Goal: Task Accomplishment & Management: Use online tool/utility

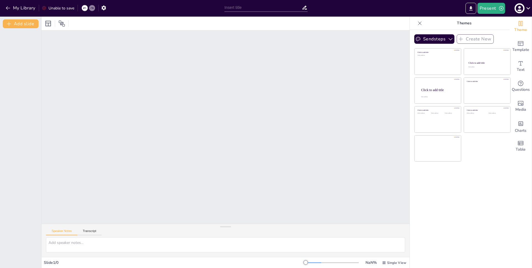
click at [106, 84] on div at bounding box center [226, 126] width 368 height 193
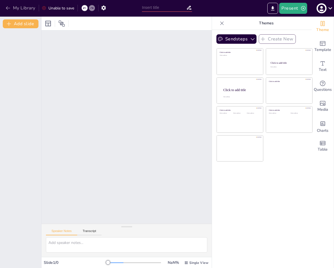
click at [18, 7] on button "My Library" at bounding box center [21, 8] width 34 height 9
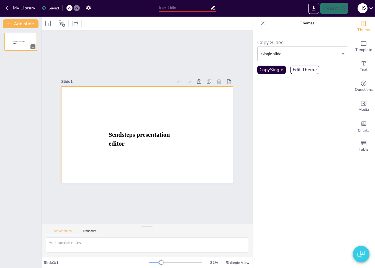
type input "Key Concepts in Evolutionary Computation"
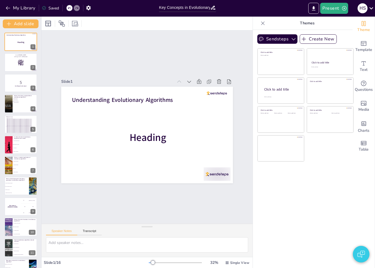
checkbox input "true"
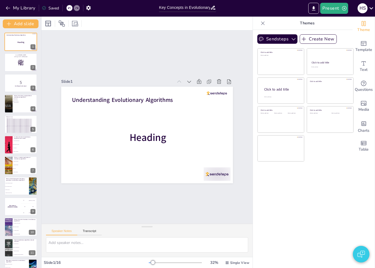
checkbox input "true"
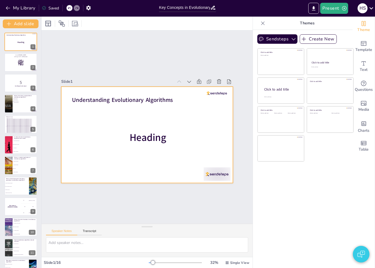
checkbox input "true"
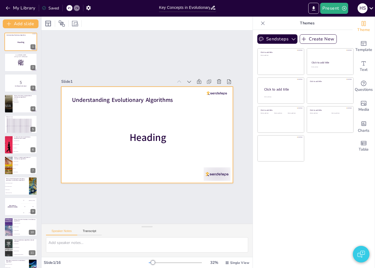
checkbox input "true"
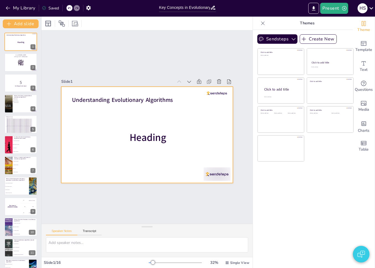
checkbox input "true"
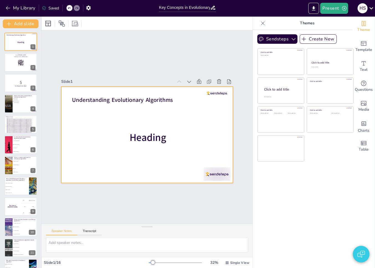
checkbox input "true"
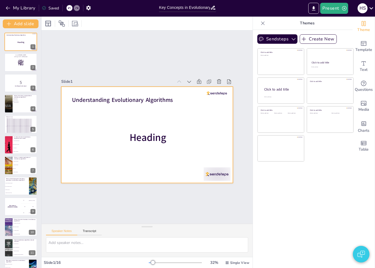
checkbox input "true"
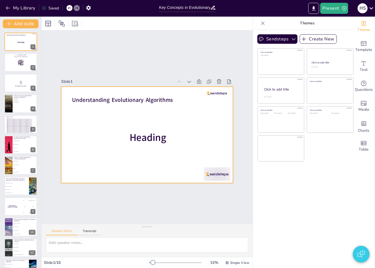
checkbox input "true"
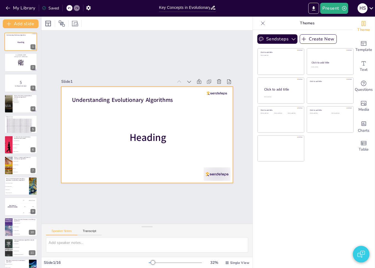
checkbox input "true"
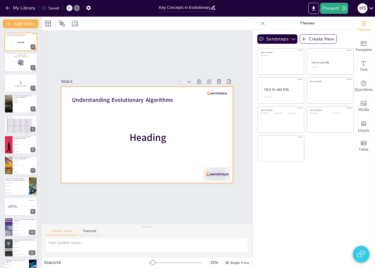
checkbox input "true"
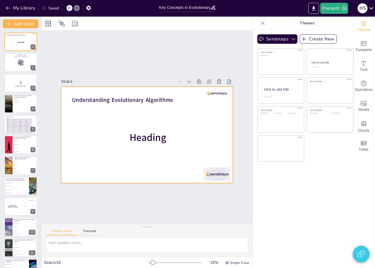
checkbox input "true"
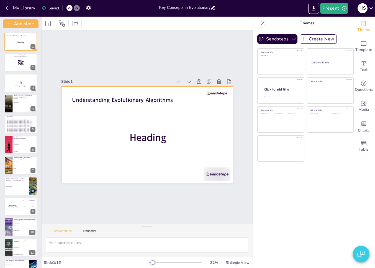
checkbox input "true"
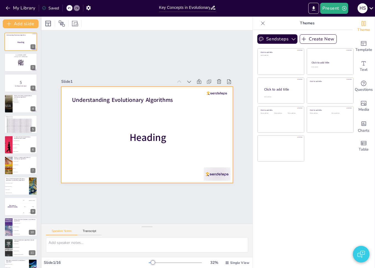
checkbox input "true"
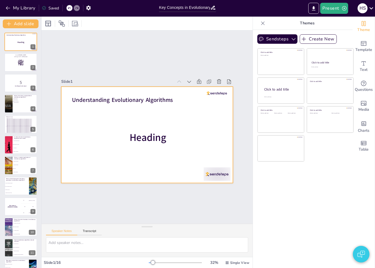
checkbox input "true"
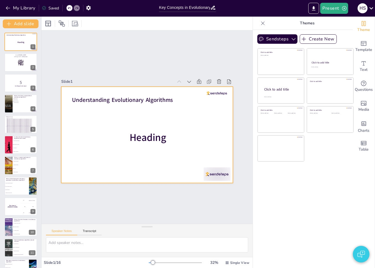
checkbox input "true"
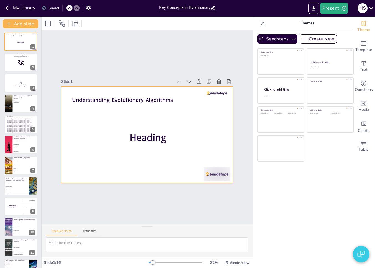
checkbox input "true"
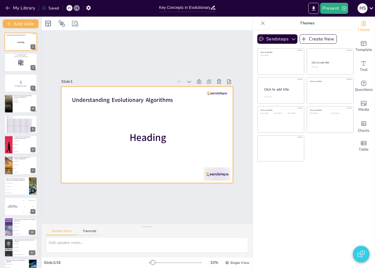
checkbox input "true"
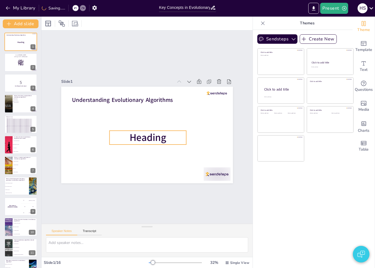
checkbox input "true"
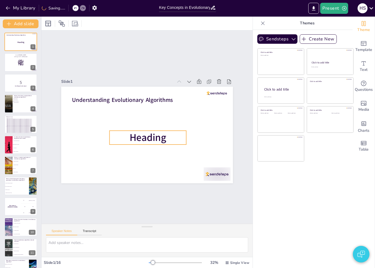
checkbox input "true"
click at [141, 137] on span "Heading" at bounding box center [148, 138] width 37 height 14
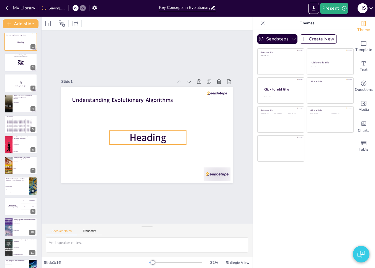
checkbox input "true"
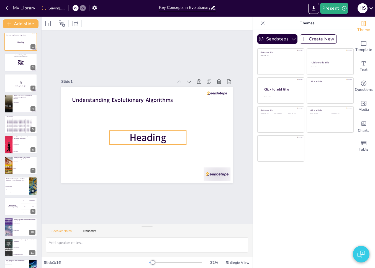
checkbox input "true"
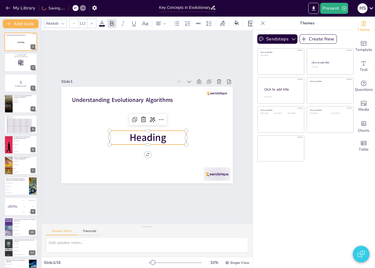
checkbox input "true"
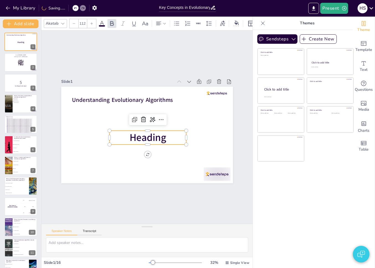
checkbox input "true"
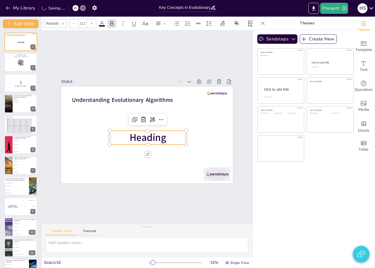
checkbox input "true"
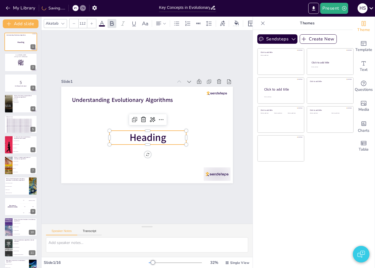
checkbox input "true"
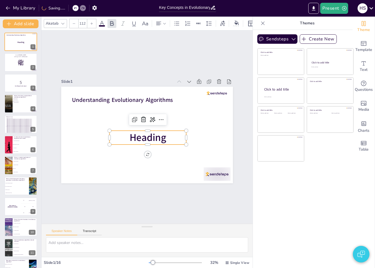
checkbox input "true"
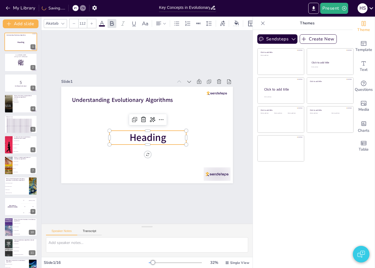
checkbox input "true"
click at [86, 23] on input "112" at bounding box center [83, 23] width 8 height 9
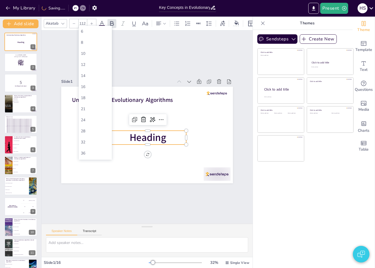
click at [86, 23] on input "112" at bounding box center [83, 23] width 8 height 9
type input "30"
checkbox input "true"
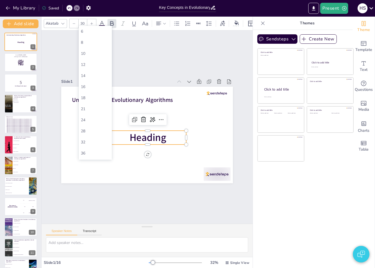
checkbox input "true"
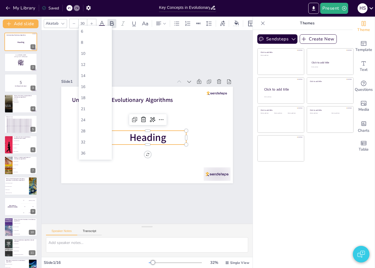
checkbox input "true"
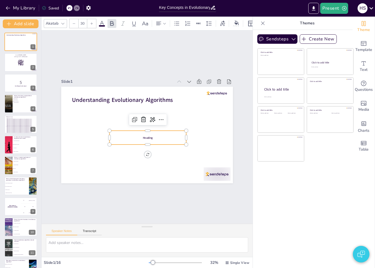
click at [83, 21] on input "30" at bounding box center [83, 23] width 8 height 9
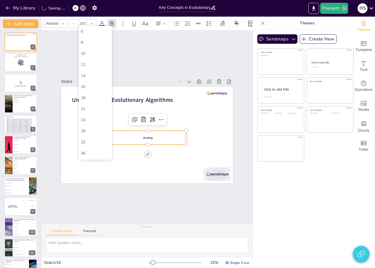
type input "150"
checkbox input "true"
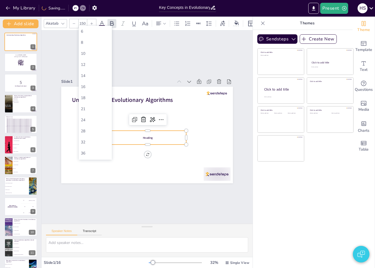
checkbox input "true"
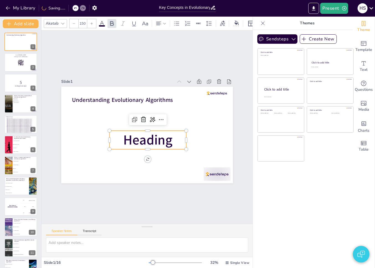
click at [89, 21] on div at bounding box center [91, 23] width 9 height 9
checkbox input "true"
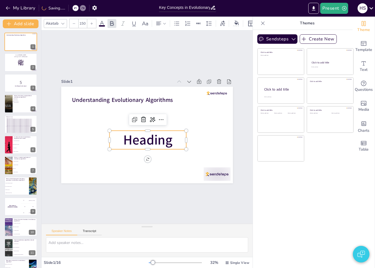
checkbox input "true"
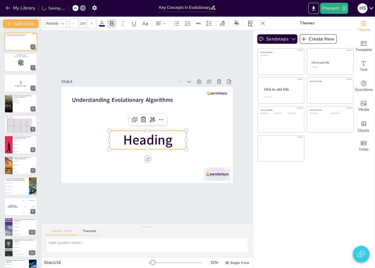
type input "151"
click at [89, 21] on div at bounding box center [91, 23] width 9 height 9
checkbox input "true"
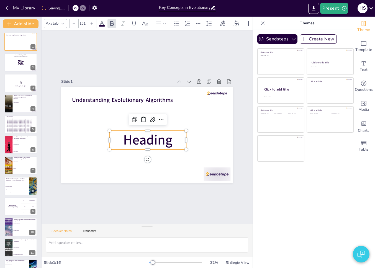
checkbox input "true"
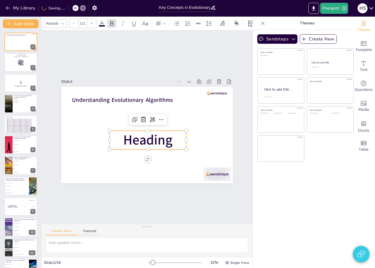
checkbox input "true"
type input "152"
click at [89, 21] on div at bounding box center [91, 23] width 9 height 9
checkbox input "true"
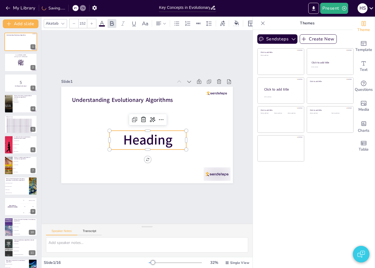
checkbox input "true"
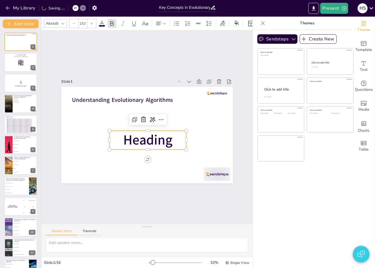
checkbox input "true"
type input "153"
click at [89, 21] on div at bounding box center [91, 23] width 9 height 9
checkbox input "true"
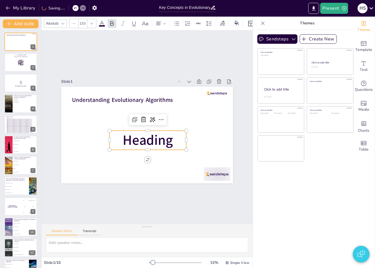
checkbox input "true"
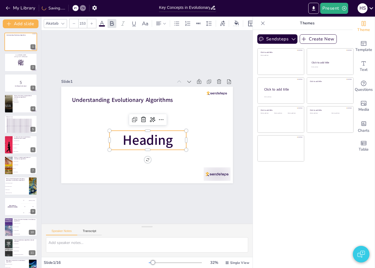
checkbox input "true"
type input "154"
click at [89, 21] on div at bounding box center [91, 23] width 9 height 9
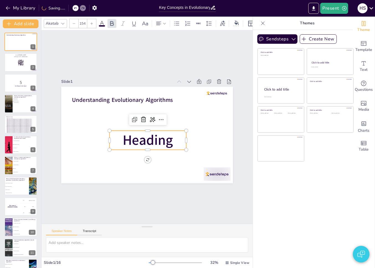
checkbox input "true"
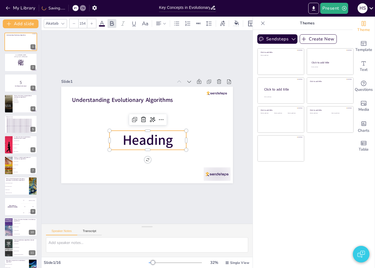
checkbox input "true"
type input "155"
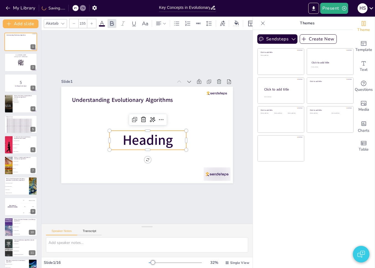
click at [89, 21] on div at bounding box center [91, 23] width 9 height 9
checkbox input "true"
click at [89, 21] on div at bounding box center [91, 23] width 9 height 9
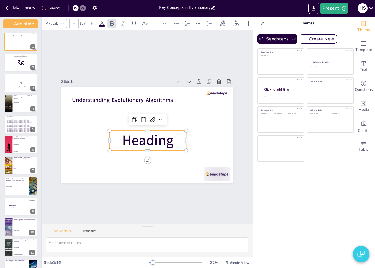
click at [89, 21] on div at bounding box center [91, 23] width 9 height 9
click at [90, 21] on div at bounding box center [91, 23] width 9 height 9
click at [90, 22] on icon at bounding box center [91, 23] width 3 height 3
click at [74, 22] on icon at bounding box center [73, 23] width 3 height 3
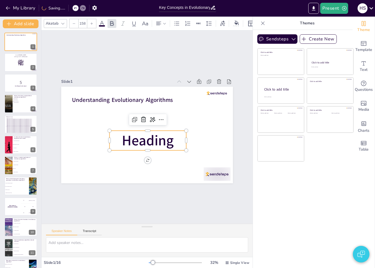
click at [74, 22] on icon at bounding box center [73, 23] width 3 height 3
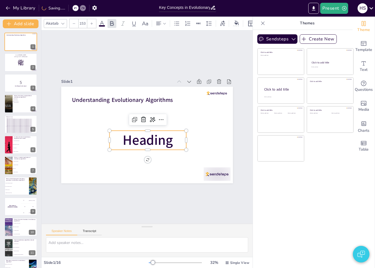
click at [74, 22] on icon at bounding box center [73, 23] width 3 height 3
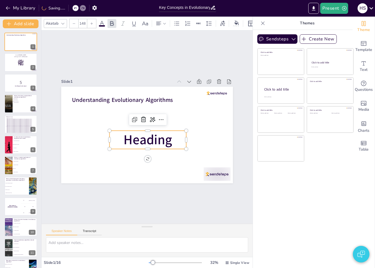
click at [74, 22] on icon at bounding box center [73, 23] width 3 height 3
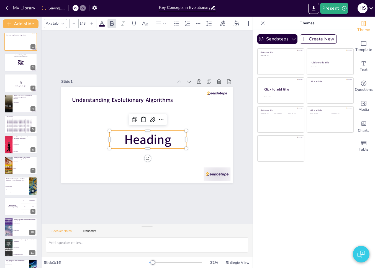
click at [74, 22] on icon at bounding box center [73, 23] width 3 height 3
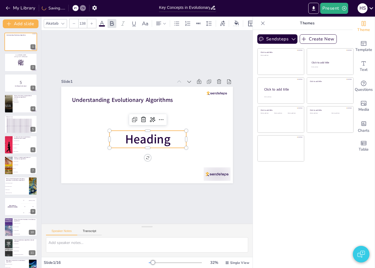
click at [74, 22] on icon at bounding box center [73, 23] width 3 height 3
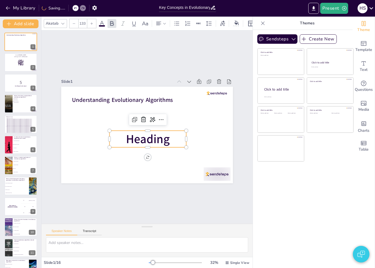
click at [74, 22] on icon at bounding box center [73, 23] width 3 height 3
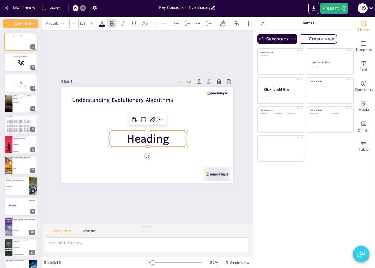
click at [74, 22] on icon at bounding box center [73, 23] width 3 height 3
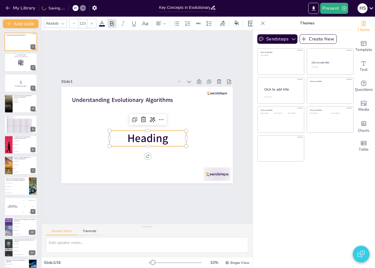
click at [74, 22] on icon at bounding box center [73, 23] width 3 height 3
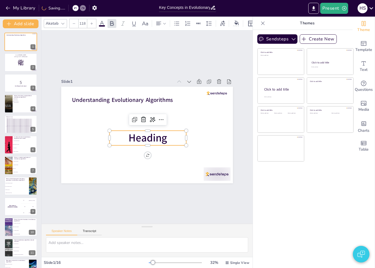
click at [74, 22] on icon at bounding box center [73, 23] width 3 height 3
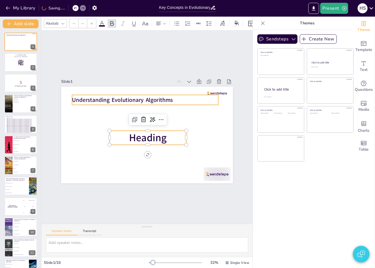
click at [113, 97] on strong "Understanding Evolutionary Algorithms" at bounding box center [122, 100] width 101 height 8
click at [91, 23] on div at bounding box center [91, 23] width 9 height 9
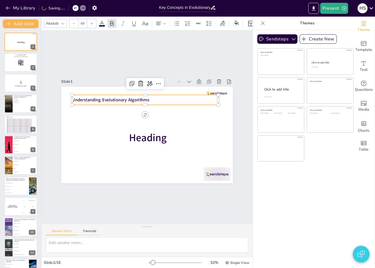
click at [91, 23] on div at bounding box center [91, 23] width 9 height 9
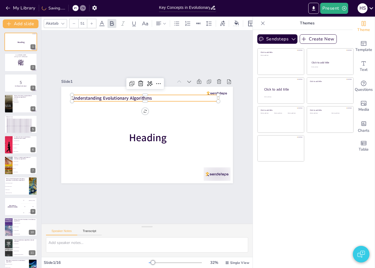
click at [91, 23] on div at bounding box center [91, 23] width 9 height 9
click at [73, 22] on icon at bounding box center [73, 23] width 3 height 3
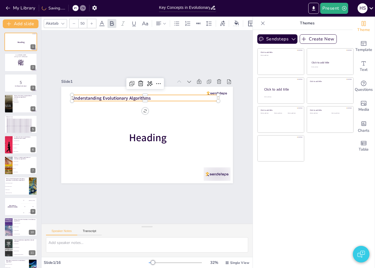
click at [73, 22] on icon at bounding box center [73, 23] width 3 height 3
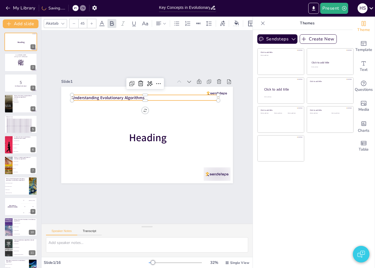
click at [73, 22] on icon at bounding box center [73, 23] width 3 height 3
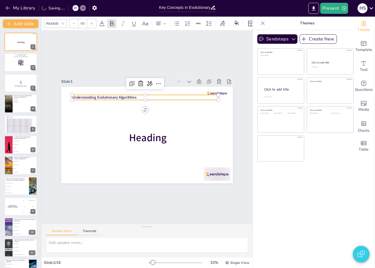
click at [73, 22] on icon at bounding box center [73, 23] width 3 height 3
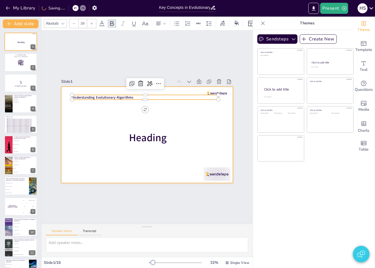
click at [110, 110] on div at bounding box center [147, 135] width 172 height 97
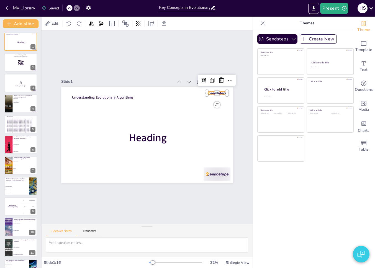
click at [218, 92] on div at bounding box center [217, 93] width 20 height 4
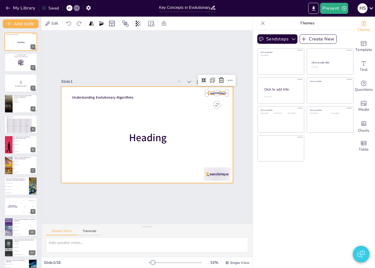
click at [215, 117] on div at bounding box center [147, 135] width 172 height 97
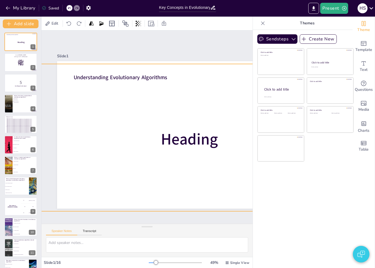
drag, startPoint x: 228, startPoint y: 107, endPoint x: 205, endPoint y: 110, distance: 22.6
click at [205, 110] on div at bounding box center [188, 134] width 262 height 147
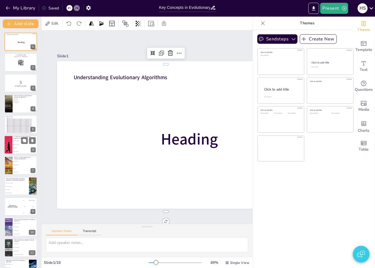
click at [22, 149] on li "Data sorting" at bounding box center [24, 148] width 25 height 4
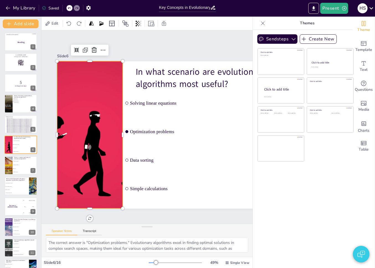
click at [119, 140] on div at bounding box center [90, 134] width 262 height 147
click at [18, 43] on span "Heading" at bounding box center [20, 42] width 7 height 3
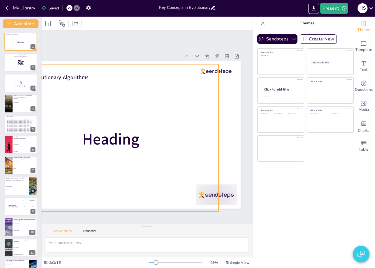
scroll to position [0, 68]
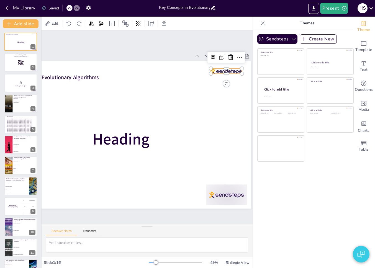
click at [218, 69] on div at bounding box center [226, 70] width 31 height 5
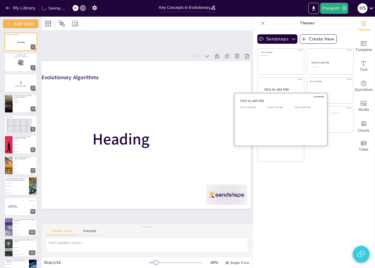
click at [275, 114] on div "Click to add text" at bounding box center [279, 123] width 25 height 34
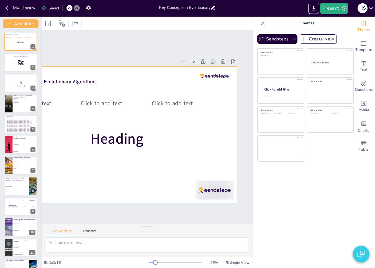
scroll to position [0, 14]
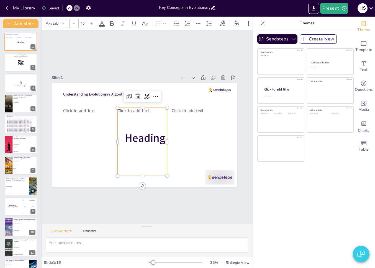
click at [142, 135] on div "Click to add text" at bounding box center [142, 142] width 50 height 68
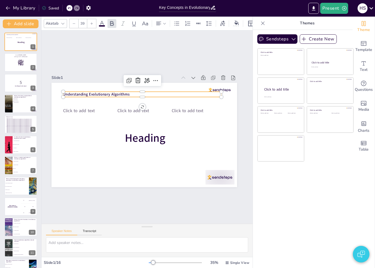
click at [107, 92] on strong "Understanding Evolutionary Algorithms" at bounding box center [96, 94] width 66 height 5
drag, startPoint x: 107, startPoint y: 92, endPoint x: 126, endPoint y: 110, distance: 26.5
click at [121, 83] on div "Understanding Evolutionary Algorithms Heading Click to add text Click to add te…" at bounding box center [143, 83] width 185 height 0
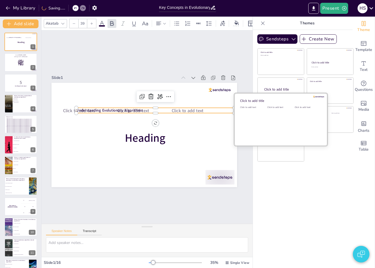
click at [295, 115] on div "Click to add text" at bounding box center [307, 123] width 25 height 34
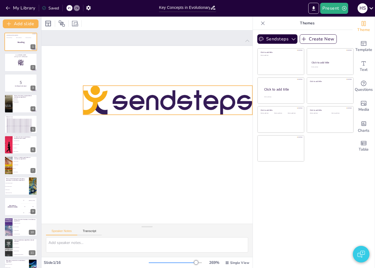
scroll to position [0, 1179]
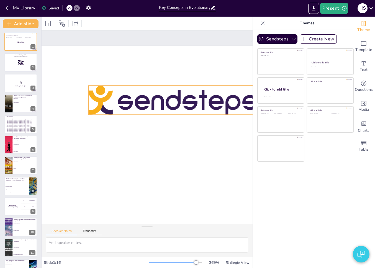
click at [176, 100] on div at bounding box center [172, 100] width 169 height 29
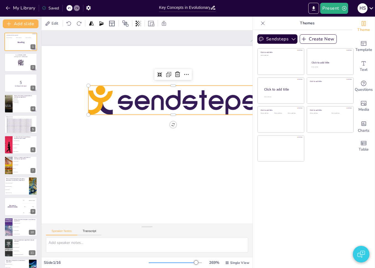
click at [172, 99] on div at bounding box center [172, 100] width 169 height 29
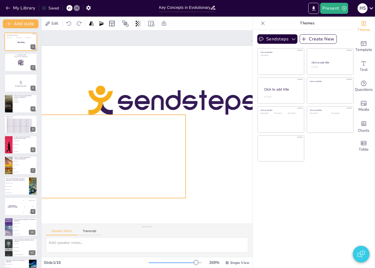
click at [25, 9] on button "My Library" at bounding box center [21, 8] width 34 height 9
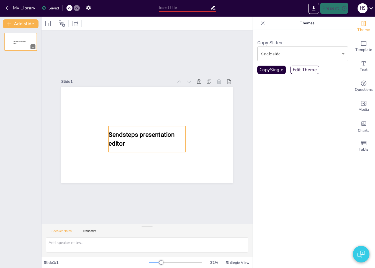
type input "New Sendsteps"
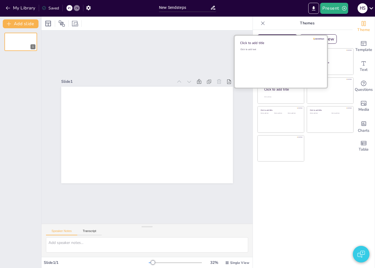
click at [276, 44] on div "Click to add title" at bounding box center [279, 43] width 79 height 4
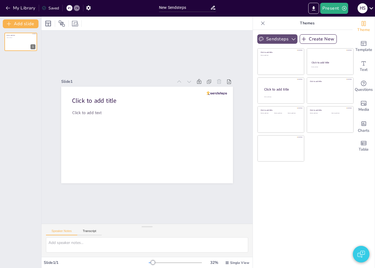
click at [269, 40] on button "Sendsteps" at bounding box center [277, 38] width 40 height 9
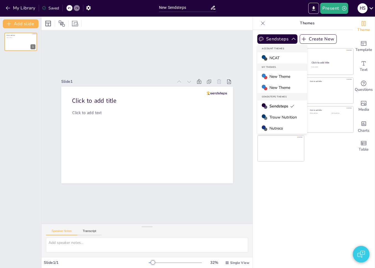
click at [278, 56] on div "NCAT" at bounding box center [282, 57] width 50 height 11
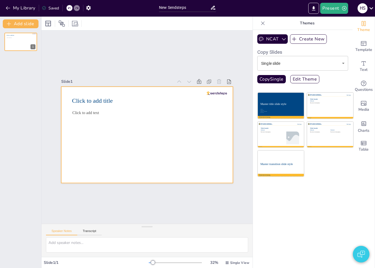
click at [171, 152] on div "Click to add text" at bounding box center [145, 141] width 146 height 63
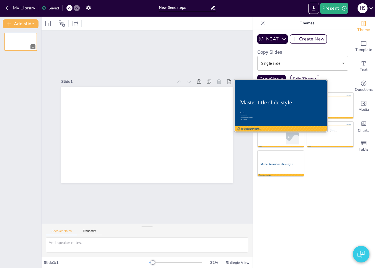
click at [270, 106] on div "Master title slide style" at bounding box center [281, 103] width 82 height 8
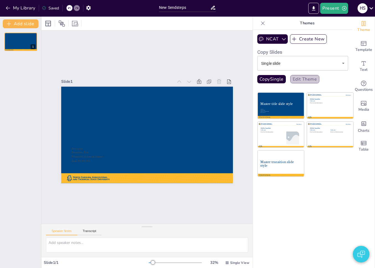
click at [304, 79] on button "Edit Theme" at bounding box center [304, 79] width 29 height 8
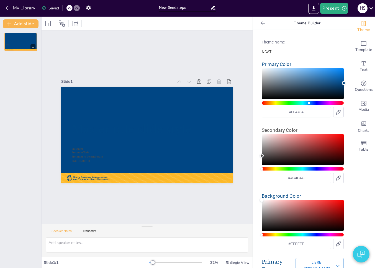
click at [260, 24] on icon at bounding box center [263, 23] width 6 height 6
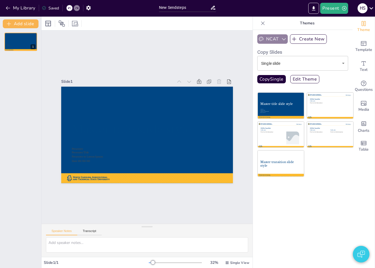
click at [281, 40] on icon "button" at bounding box center [284, 39] width 6 height 6
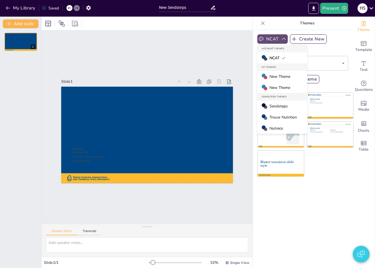
click at [272, 105] on span "Sendsteps" at bounding box center [278, 106] width 18 height 5
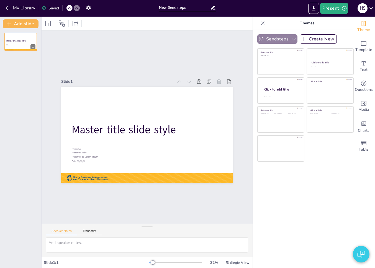
click at [273, 37] on button "Sendsteps" at bounding box center [277, 38] width 40 height 9
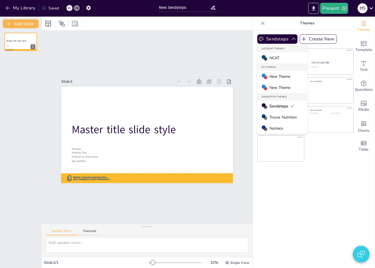
click at [273, 119] on span "Trouw Nutrition" at bounding box center [282, 117] width 27 height 5
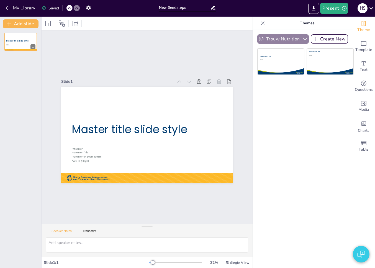
click at [274, 37] on button "Trouw Nutrition" at bounding box center [282, 38] width 51 height 9
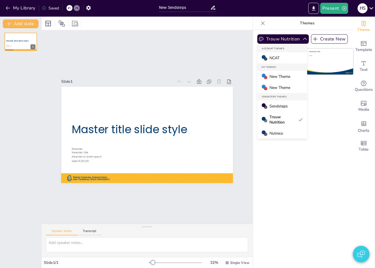
click at [276, 59] on div "NCAT" at bounding box center [282, 57] width 50 height 11
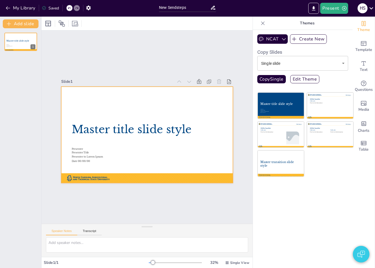
click at [192, 96] on div at bounding box center [147, 135] width 172 height 97
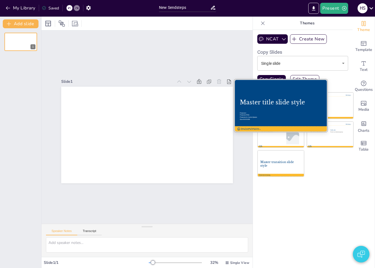
click at [275, 109] on div at bounding box center [280, 105] width 93 height 52
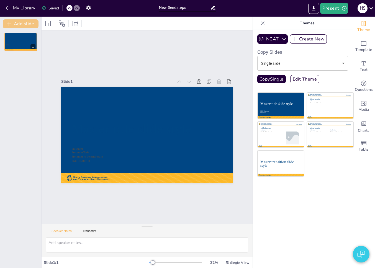
click at [32, 24] on button "Add slide" at bounding box center [21, 23] width 36 height 9
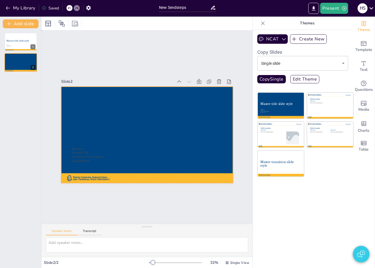
click at [176, 156] on div at bounding box center [147, 135] width 172 height 97
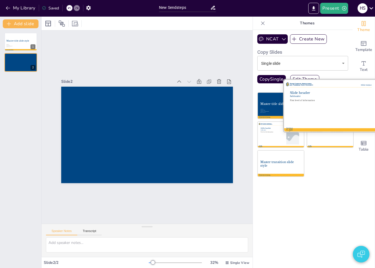
click at [336, 101] on div "First level of information" at bounding box center [331, 100] width 82 height 2
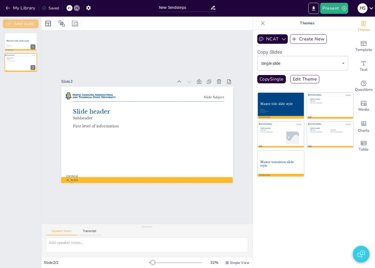
click at [23, 25] on button "Add slide" at bounding box center [21, 23] width 36 height 9
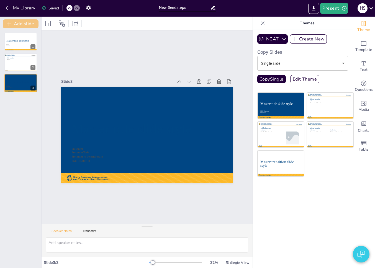
click at [23, 25] on button "Add slide" at bounding box center [21, 23] width 36 height 9
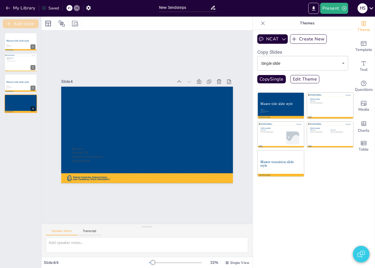
click at [23, 25] on button "Add slide" at bounding box center [21, 23] width 36 height 9
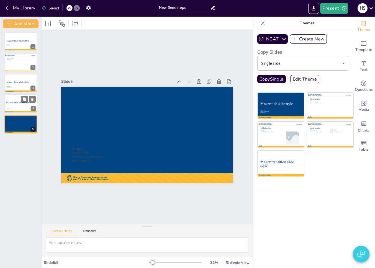
click at [19, 107] on div at bounding box center [20, 103] width 33 height 19
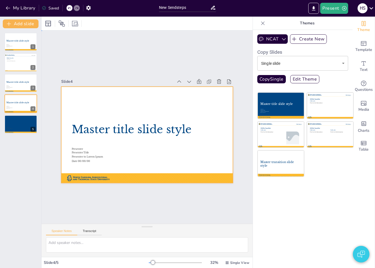
click at [117, 105] on div at bounding box center [147, 135] width 172 height 97
click at [302, 77] on button "Edit Theme" at bounding box center [304, 79] width 29 height 8
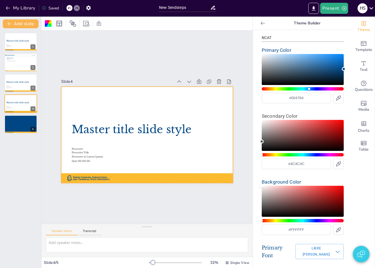
scroll to position [16, 0]
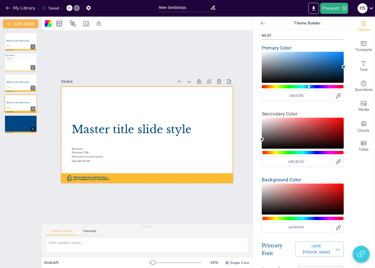
click at [169, 160] on div at bounding box center [147, 135] width 172 height 97
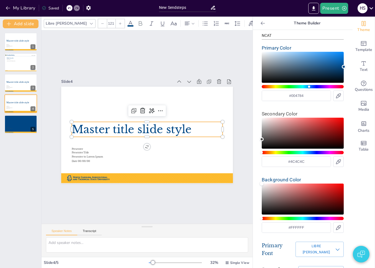
click at [143, 129] on span "Master title slide style" at bounding box center [132, 129] width 120 height 13
click at [110, 101] on div at bounding box center [147, 135] width 172 height 97
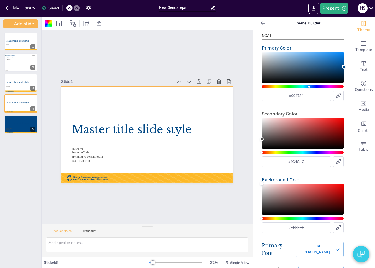
drag, startPoint x: 20, startPoint y: 129, endPoint x: 51, endPoint y: 125, distance: 30.7
click at [20, 129] on div at bounding box center [20, 124] width 33 height 18
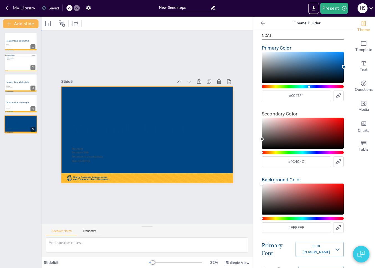
click at [105, 102] on div at bounding box center [147, 135] width 172 height 97
click at [50, 23] on div at bounding box center [48, 23] width 7 height 7
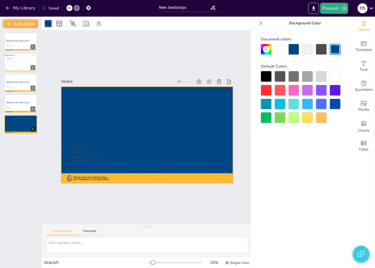
click at [282, 50] on div at bounding box center [280, 49] width 11 height 11
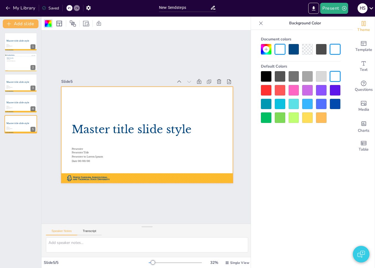
click at [308, 46] on div at bounding box center [307, 49] width 11 height 11
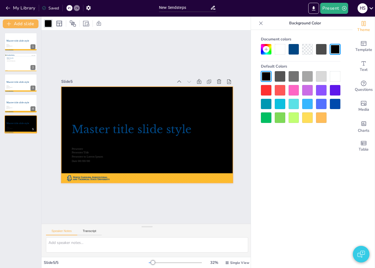
click at [294, 49] on div at bounding box center [293, 49] width 11 height 11
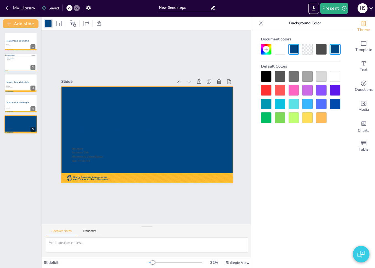
click at [197, 58] on div "Slide 1 Master title slide style Presenter Presenter Title Presenter to Lorem I…" at bounding box center [147, 126] width 211 height 193
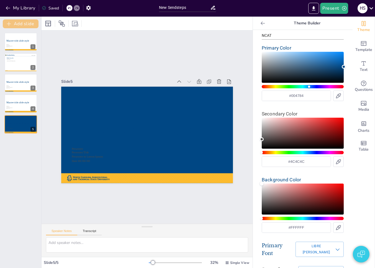
click at [24, 25] on button "Add slide" at bounding box center [21, 23] width 36 height 9
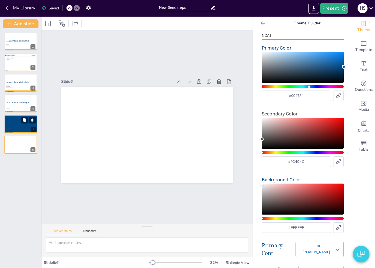
click at [13, 129] on p "Presenter to Lorem Ipsum" at bounding box center [10, 128] width 9 height 1
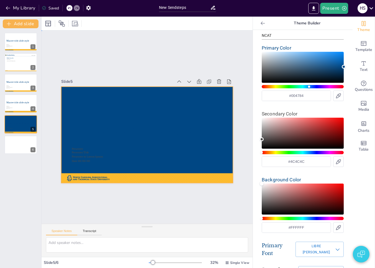
click at [76, 164] on div at bounding box center [147, 135] width 172 height 97
click at [77, 163] on div at bounding box center [147, 135] width 172 height 97
click at [78, 161] on div at bounding box center [147, 135] width 172 height 97
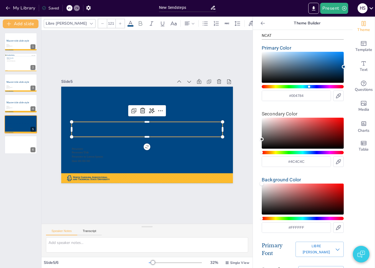
click at [109, 126] on span "Master title slide style" at bounding box center [132, 129] width 120 height 13
click at [127, 22] on icon at bounding box center [130, 23] width 7 height 7
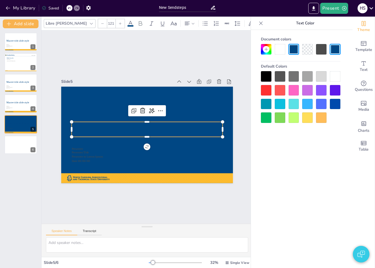
click at [282, 50] on div at bounding box center [280, 49] width 11 height 11
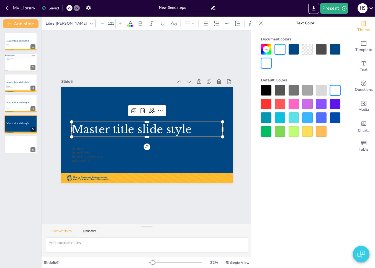
click at [178, 56] on div "Slide 1 Master title slide style Presenter Presenter Title Presenter to Lorem I…" at bounding box center [147, 126] width 211 height 193
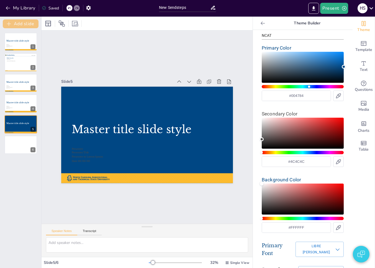
click at [31, 24] on button "Add slide" at bounding box center [21, 23] width 36 height 9
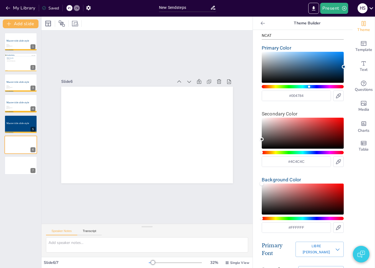
click at [258, 22] on div at bounding box center [262, 23] width 9 height 9
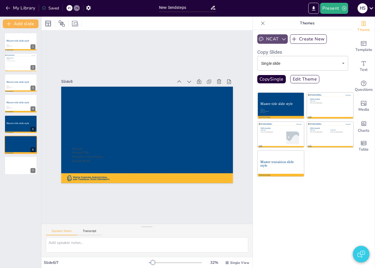
click at [274, 37] on button "NCAT" at bounding box center [272, 38] width 30 height 9
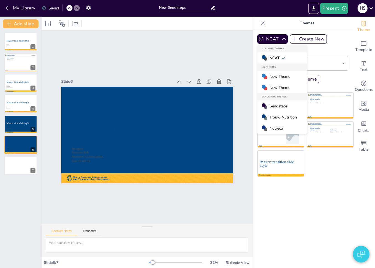
click at [276, 76] on span "New Theme" at bounding box center [279, 76] width 21 height 5
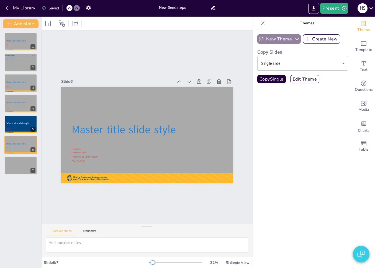
click at [272, 35] on button "New Theme" at bounding box center [278, 38] width 43 height 9
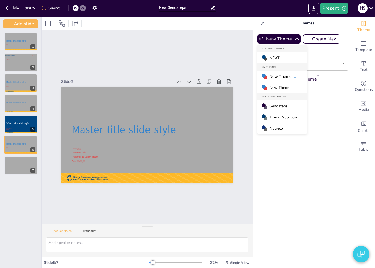
click at [276, 80] on div "New Theme" at bounding box center [282, 76] width 50 height 11
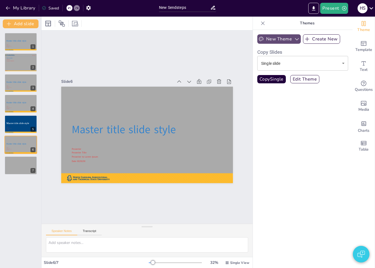
click at [278, 42] on button "New Theme" at bounding box center [278, 38] width 43 height 9
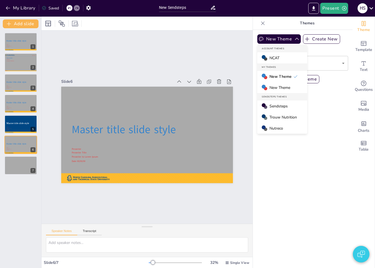
click at [276, 87] on span "New Theme" at bounding box center [279, 87] width 21 height 5
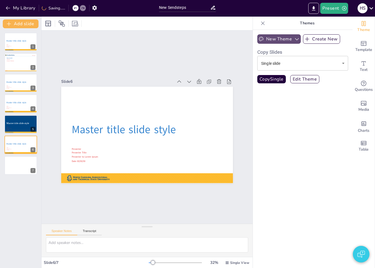
click at [279, 42] on button "New Theme" at bounding box center [278, 38] width 43 height 9
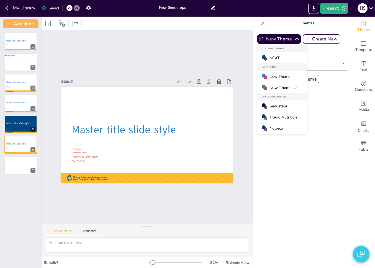
click at [272, 107] on span "Sendsteps" at bounding box center [278, 106] width 18 height 5
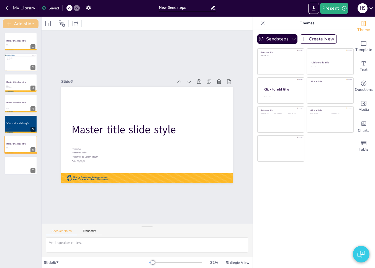
click at [32, 25] on button "Add slide" at bounding box center [21, 23] width 36 height 9
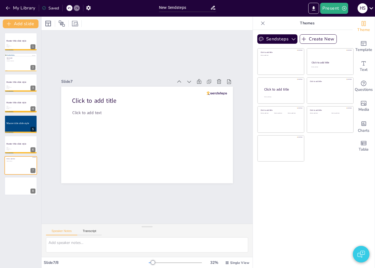
click at [268, 44] on div "Sendsteps Create New Click to add title Click to add text Click to add title Cl…" at bounding box center [302, 41] width 91 height 14
click at [273, 41] on button "Sendsteps" at bounding box center [277, 38] width 40 height 9
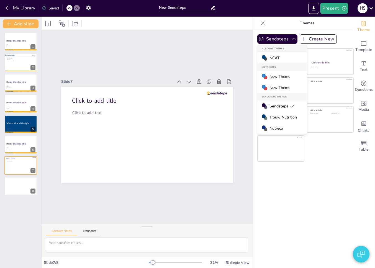
click at [271, 56] on span "NCAT" at bounding box center [274, 57] width 10 height 5
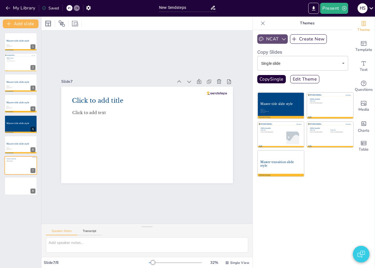
click at [277, 43] on button "NCAT" at bounding box center [272, 38] width 30 height 9
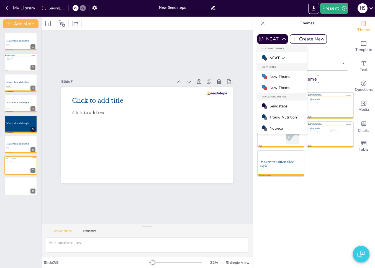
click at [274, 104] on span "Sendsteps" at bounding box center [278, 106] width 18 height 5
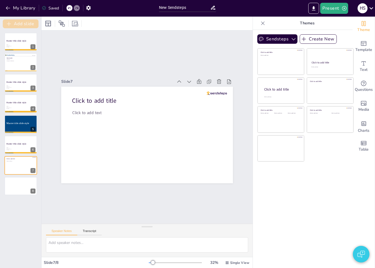
click at [32, 24] on button "Add slide" at bounding box center [21, 23] width 36 height 9
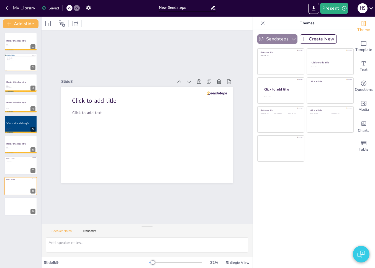
click at [274, 35] on button "Sendsteps" at bounding box center [277, 38] width 40 height 9
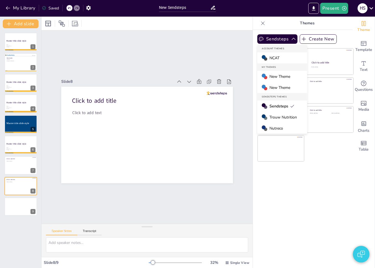
click at [276, 58] on div "NCAT" at bounding box center [282, 57] width 50 height 11
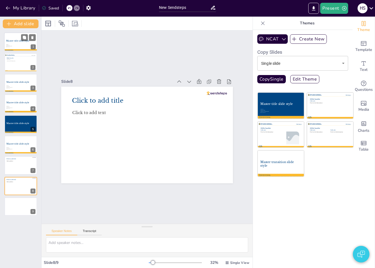
click at [17, 50] on div at bounding box center [20, 50] width 33 height 2
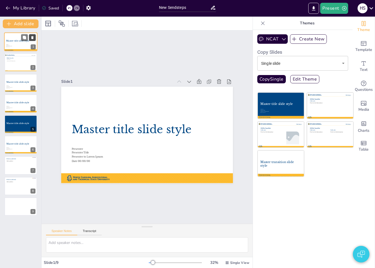
click at [32, 38] on icon at bounding box center [32, 37] width 2 height 3
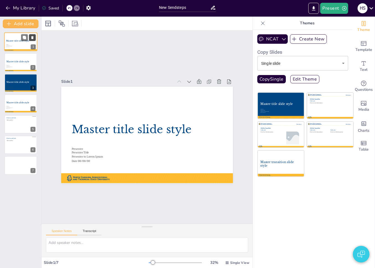
click at [32, 38] on icon at bounding box center [32, 37] width 2 height 3
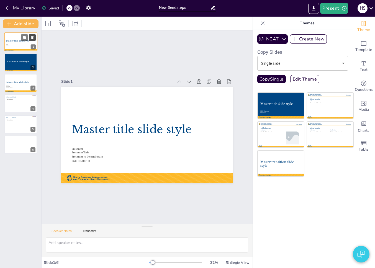
click at [32, 38] on icon at bounding box center [32, 37] width 2 height 3
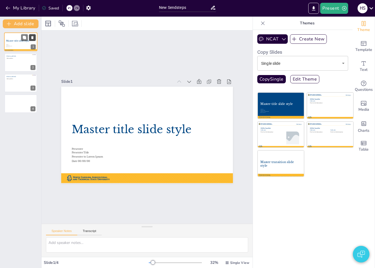
click at [32, 38] on icon at bounding box center [32, 37] width 2 height 3
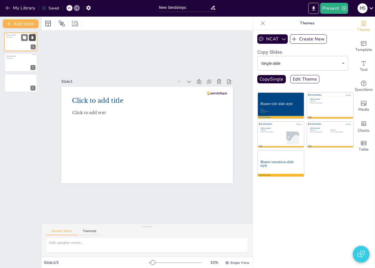
click at [32, 38] on icon at bounding box center [32, 37] width 2 height 3
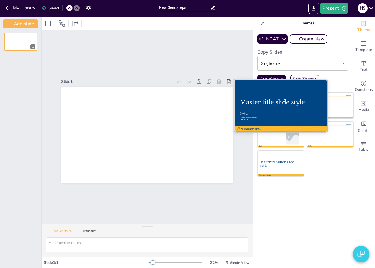
click at [280, 105] on div "Master title slide style" at bounding box center [281, 102] width 82 height 7
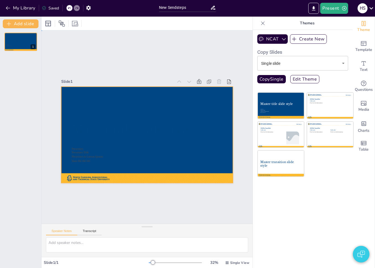
click at [135, 153] on div at bounding box center [147, 135] width 172 height 97
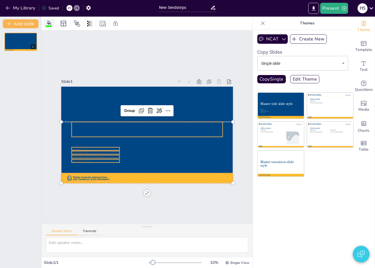
click at [49, 21] on icon at bounding box center [49, 22] width 4 height 4
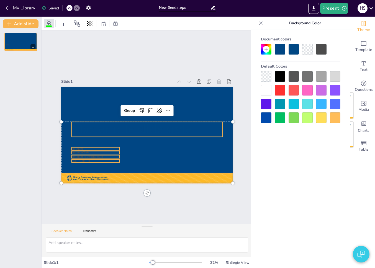
click at [267, 89] on div at bounding box center [266, 90] width 11 height 11
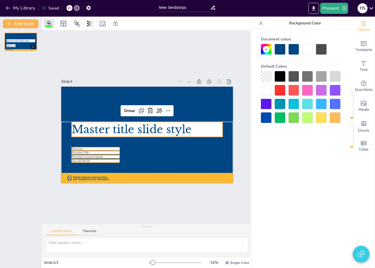
click at [157, 66] on div "Slide 1 Master title slide style Presenter Presenter Title Presenter to Lorem I…" at bounding box center [147, 126] width 211 height 193
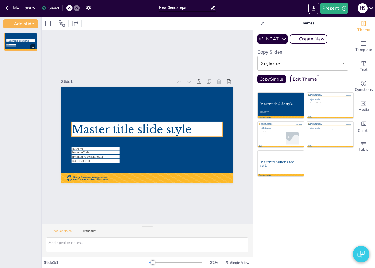
click at [166, 131] on span "Master title slide style" at bounding box center [132, 129] width 120 height 13
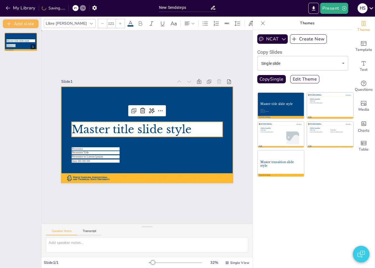
click at [149, 161] on div at bounding box center [147, 135] width 172 height 97
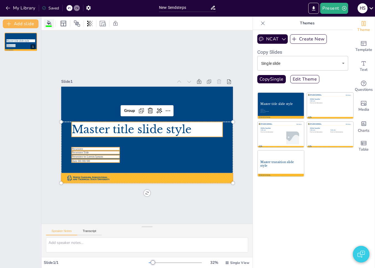
click at [48, 22] on icon at bounding box center [49, 22] width 4 height 4
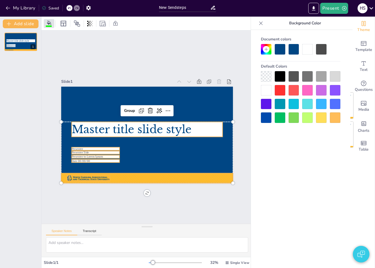
click at [268, 74] on div at bounding box center [266, 76] width 11 height 11
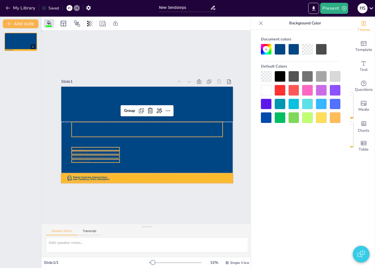
click at [119, 48] on div "Slide 1 Master title slide style Presenter Presenter Title Presenter to Lorem I…" at bounding box center [147, 126] width 211 height 193
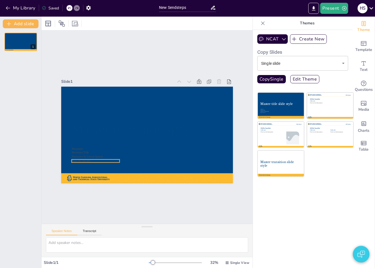
click at [86, 160] on p "Date 00/00/00" at bounding box center [96, 160] width 48 height 3
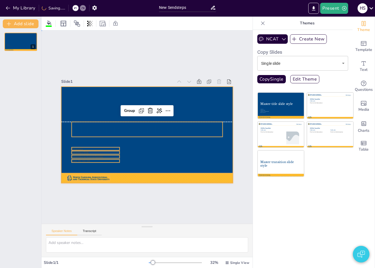
click at [92, 87] on div at bounding box center [147, 135] width 172 height 97
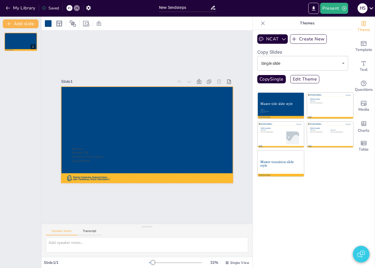
click at [95, 119] on div at bounding box center [147, 135] width 172 height 97
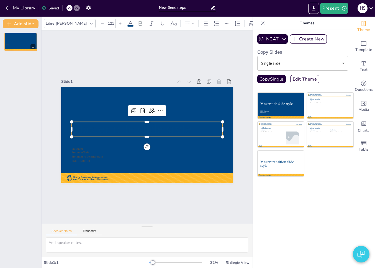
click at [97, 127] on span "Master title slide style" at bounding box center [132, 129] width 120 height 13
click at [127, 25] on span at bounding box center [130, 25] width 6 height 1
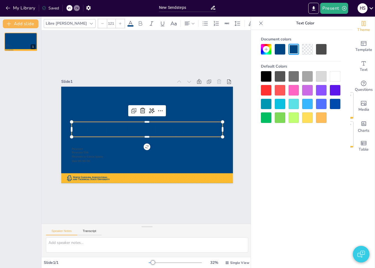
click at [333, 76] on div at bounding box center [335, 76] width 11 height 11
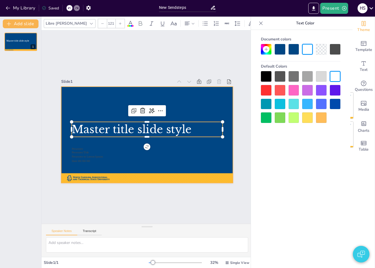
click at [133, 154] on div at bounding box center [147, 135] width 172 height 97
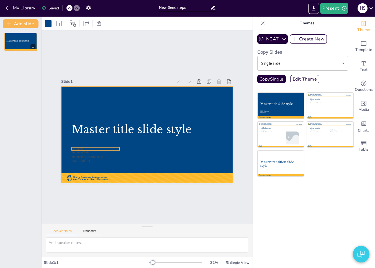
click at [97, 147] on p "Presenter" at bounding box center [96, 148] width 48 height 3
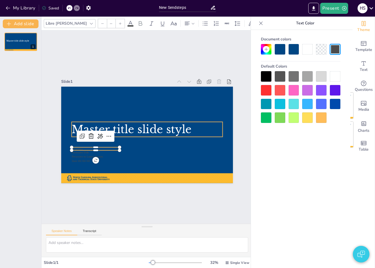
click at [151, 128] on span "Master title slide style" at bounding box center [132, 129] width 120 height 13
type input "121"
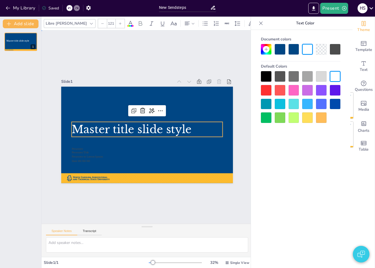
click at [223, 51] on div "Slide 1 Master title slide style Presenter Presenter Title Presenter to Lorem I…" at bounding box center [147, 126] width 211 height 193
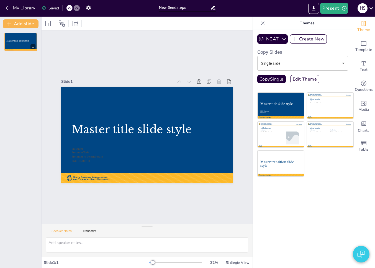
click at [160, 45] on div "Slide 1 Master title slide style Presenter Presenter Title Presenter to Lorem I…" at bounding box center [147, 126] width 211 height 193
click at [51, 71] on div "Slide 1 Master title slide style Presenter Presenter Title Presenter to Lorem I…" at bounding box center [147, 127] width 203 height 112
